Goal: Find specific page/section: Find specific page/section

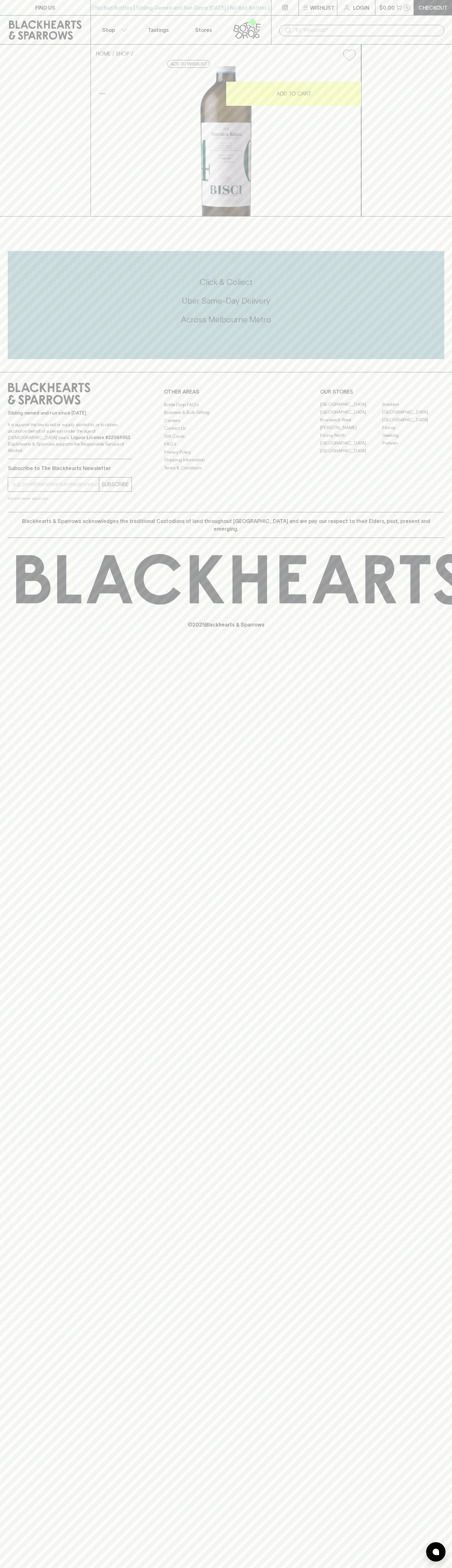
click at [351, 416] on link "[GEOGRAPHIC_DATA]" at bounding box center [351, 412] width 62 height 8
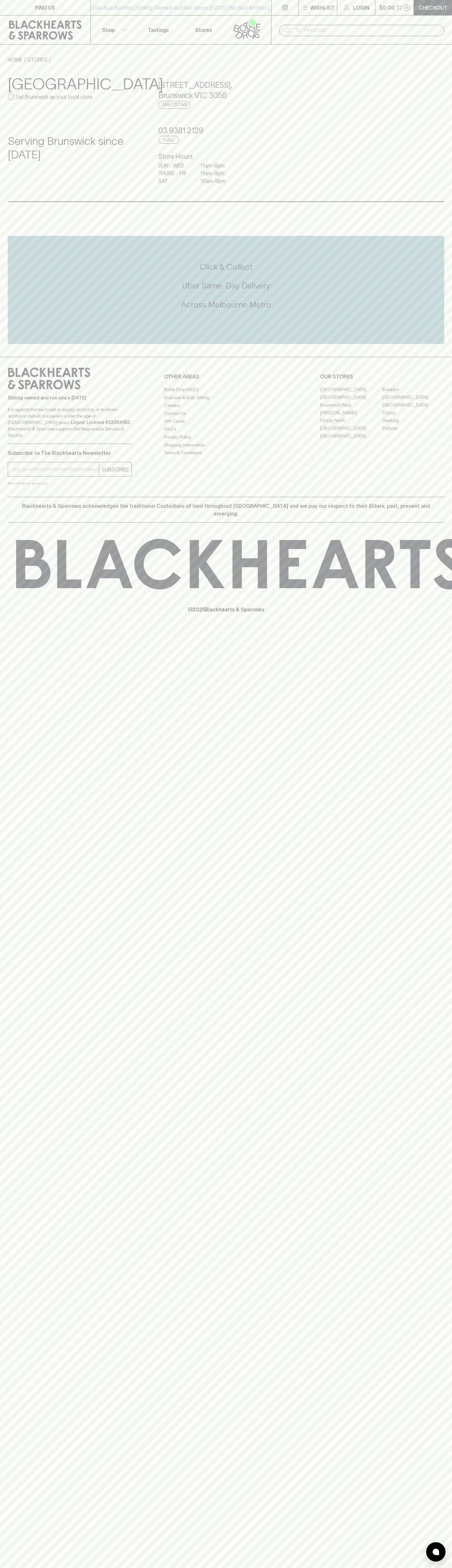
click at [277, 12] on link at bounding box center [284, 7] width 27 height 15
click at [448, 1070] on div "FIND US | No Bad Bottles | Sibling Owned and Run Since 2006 | No Bad Bottles | …" at bounding box center [226, 784] width 452 height 1568
click at [25, 1567] on html "FIND US | No Bad Bottles | Sibling Owned and Run Since 2006 | No Bad Bottles | …" at bounding box center [226, 784] width 452 height 1568
click at [18, 1303] on div "FIND US | No Bad Bottles | Sibling Owned and Run Since 2006 | No Bad Bottles | …" at bounding box center [226, 784] width 452 height 1568
